Goal: Browse casually

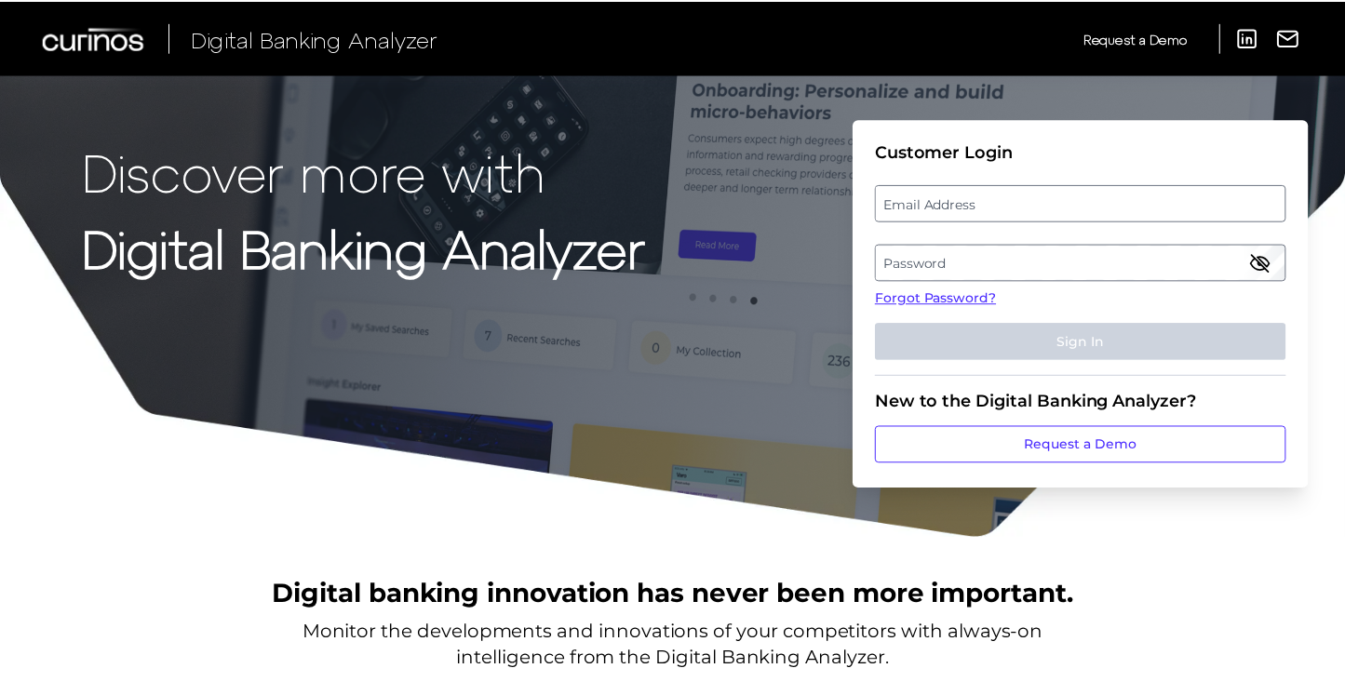
scroll to position [1979, 0]
